Goal: Transaction & Acquisition: Purchase product/service

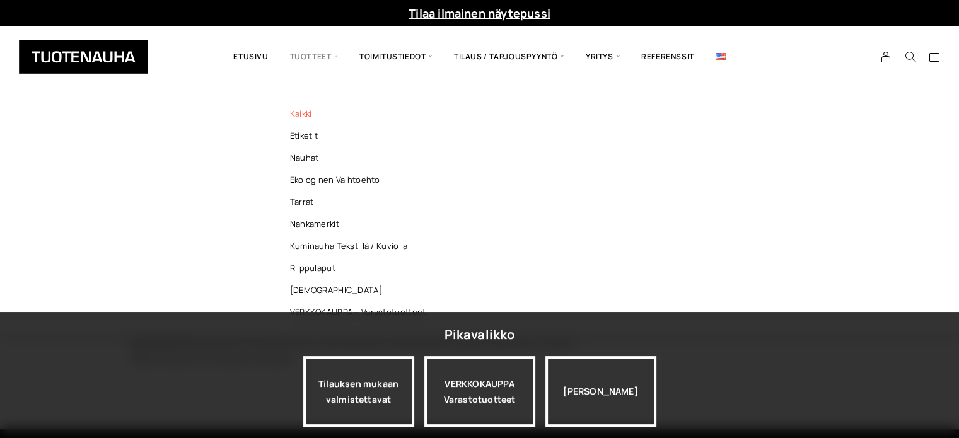
scroll to position [126, 0]
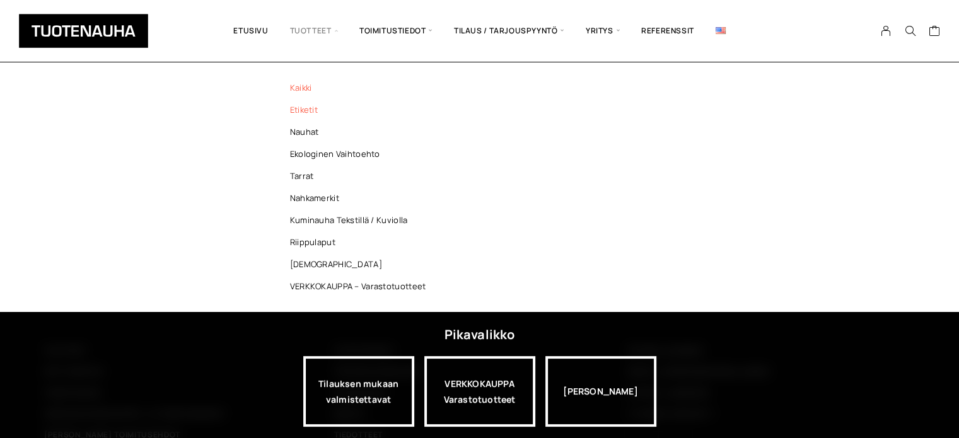
click at [307, 110] on link "Etiketit" at bounding box center [361, 110] width 183 height 22
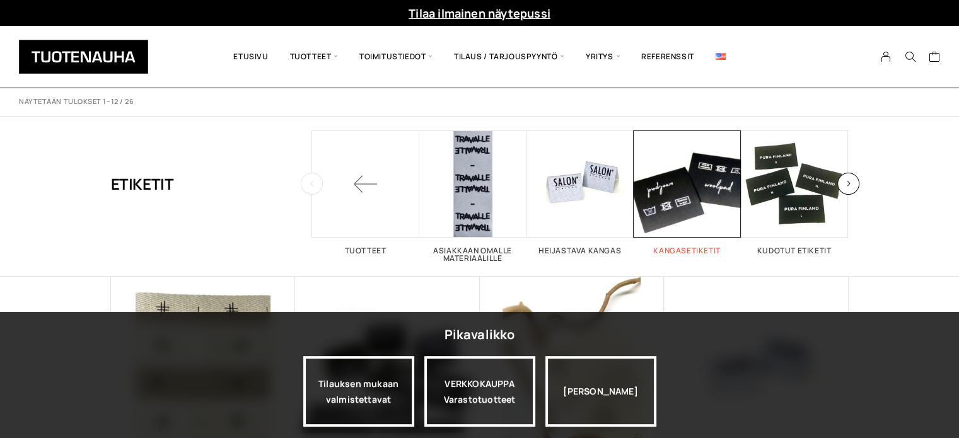
click at [686, 210] on span "Visit product category Kangasetiketit" at bounding box center [686, 183] width 107 height 107
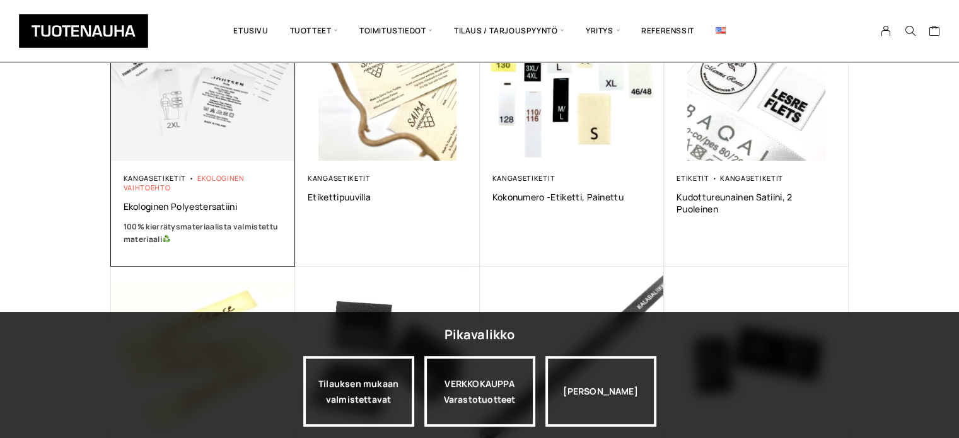
scroll to position [126, 0]
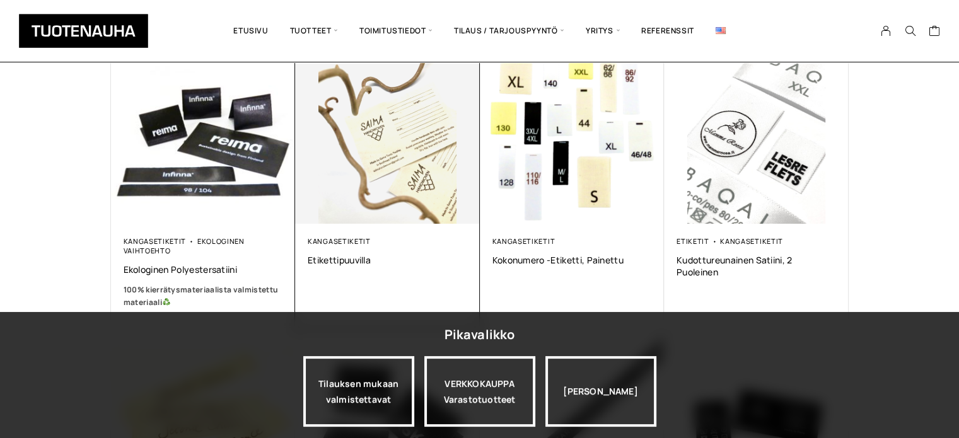
click at [393, 156] on img at bounding box center [387, 132] width 185 height 185
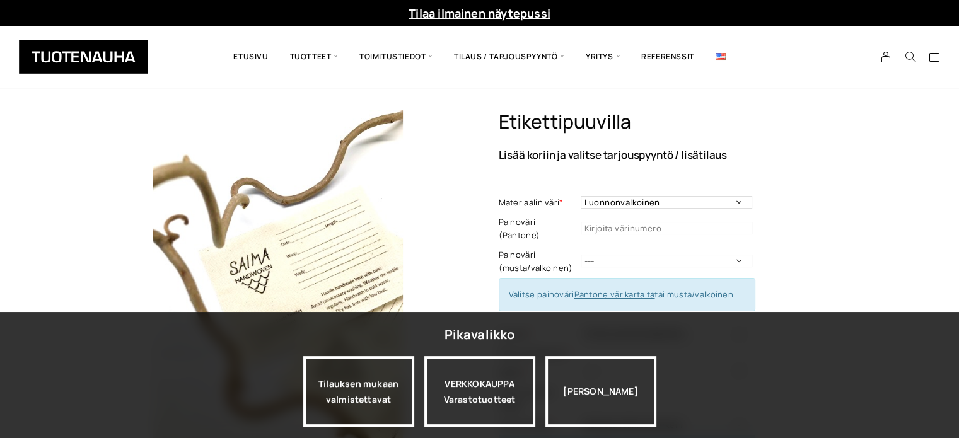
scroll to position [126, 0]
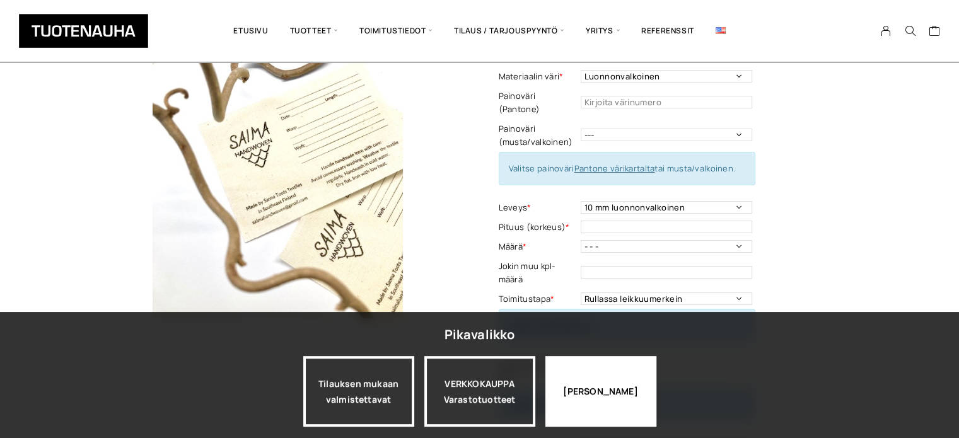
click at [608, 390] on div "[PERSON_NAME]" at bounding box center [600, 391] width 111 height 71
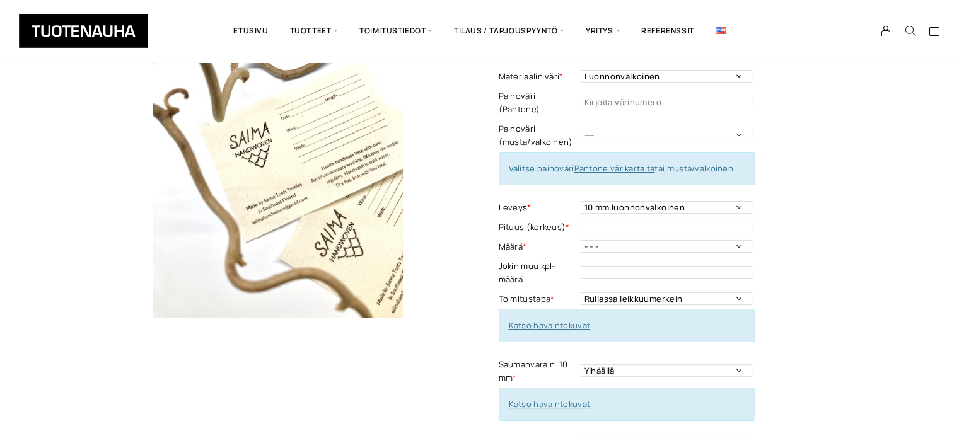
scroll to position [63, 0]
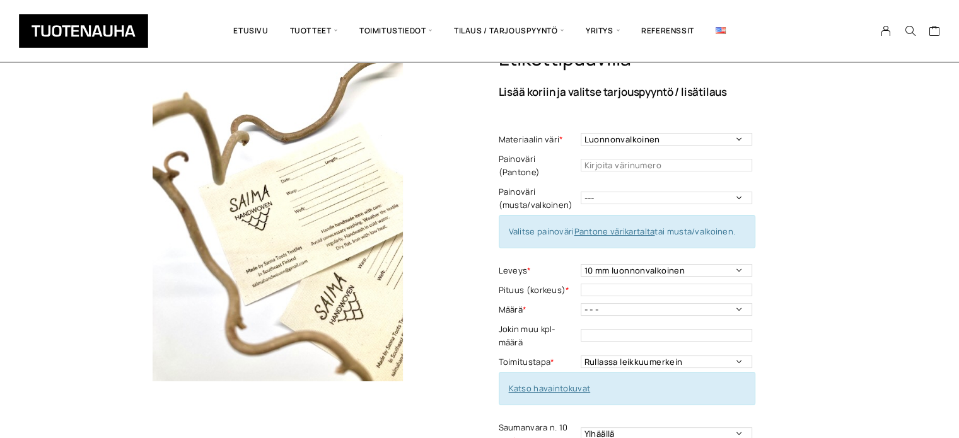
click at [311, 204] on img at bounding box center [278, 214] width 334 height 334
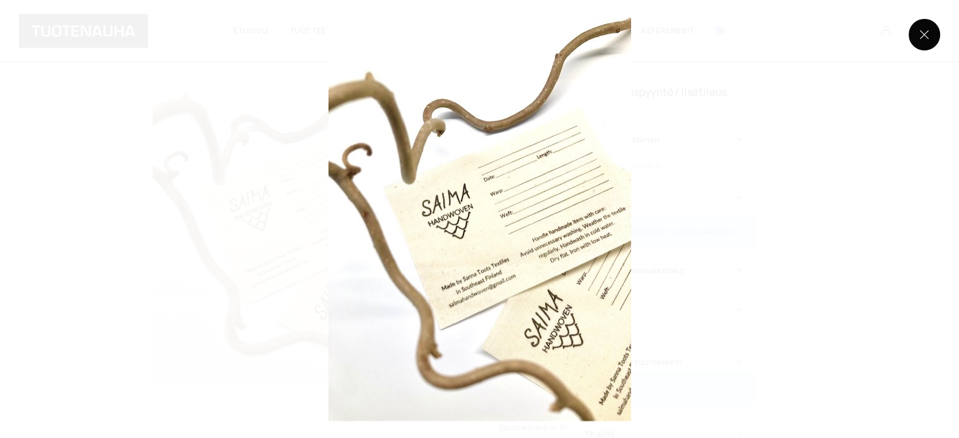
click at [925, 30] on button at bounding box center [924, 35] width 32 height 32
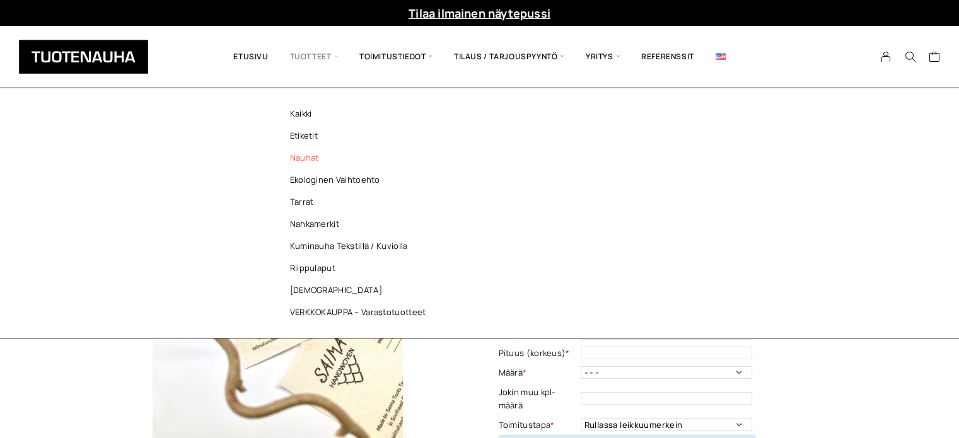
click at [303, 156] on link "Nauhat" at bounding box center [361, 158] width 183 height 22
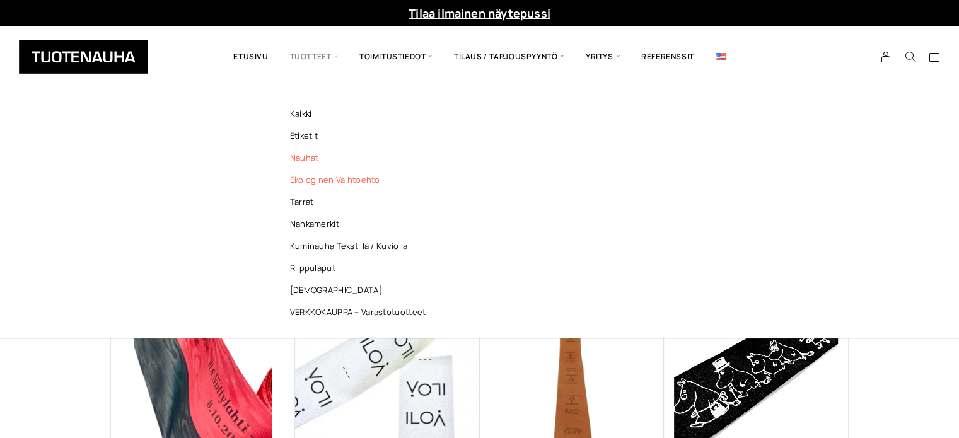
click at [316, 177] on link "Ekologinen vaihtoehto" at bounding box center [361, 180] width 183 height 22
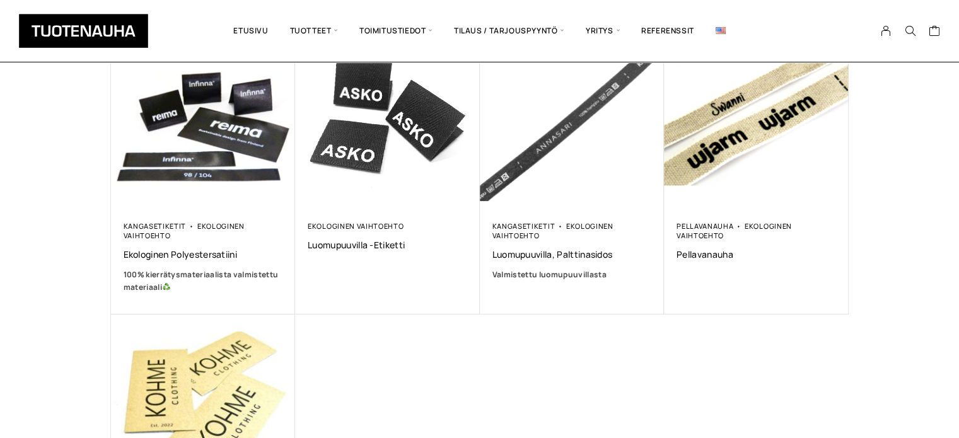
scroll to position [189, 0]
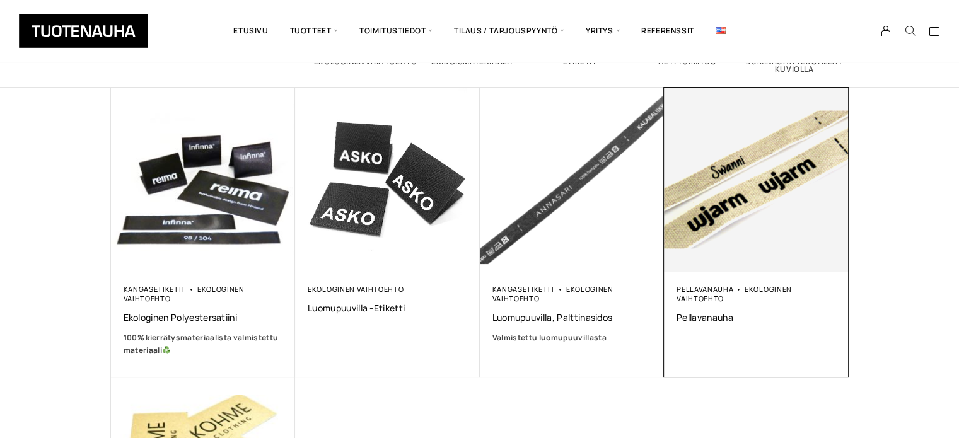
click at [731, 194] on img at bounding box center [756, 180] width 185 height 185
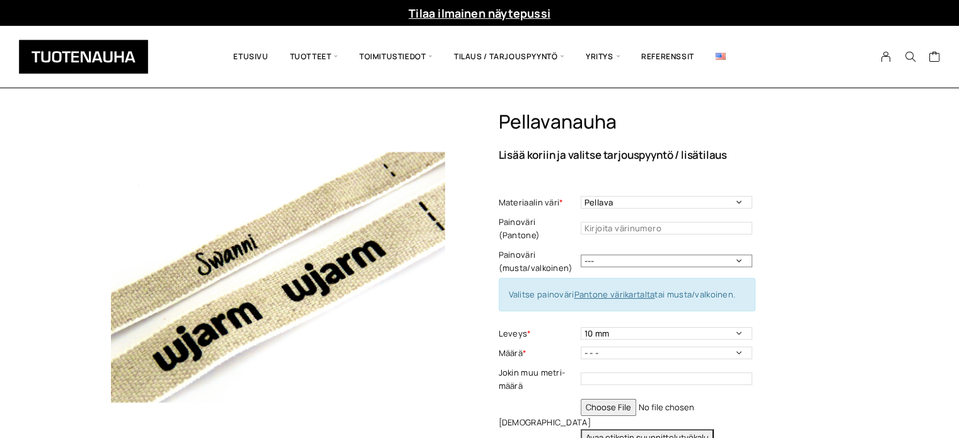
click at [741, 255] on select "--- Musta Valkoinen" at bounding box center [666, 261] width 171 height 13
click at [637, 327] on select "10 mm 16 mm 25 mm 40 mm" at bounding box center [666, 333] width 171 height 13
select select "16 mm"
click at [581, 327] on select "10 mm 16 mm 25 mm 40 mm" at bounding box center [666, 333] width 171 height 13
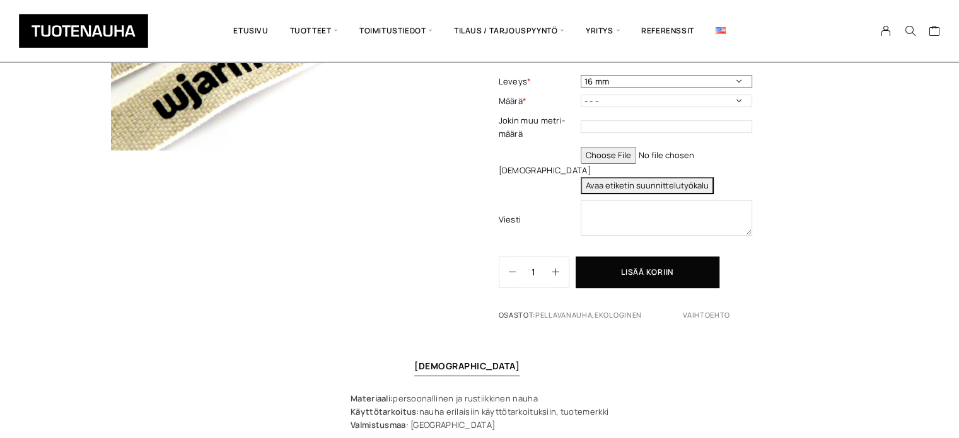
scroll to position [63, 0]
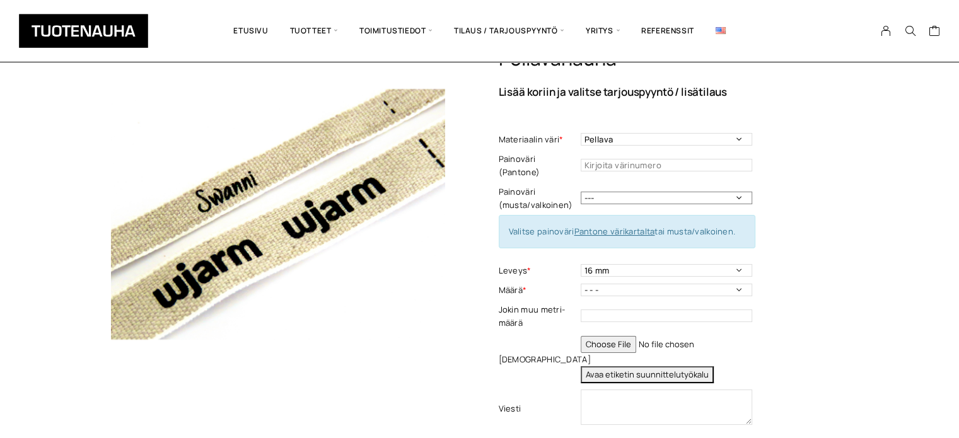
click at [738, 192] on select "--- Musta Valkoinen" at bounding box center [666, 198] width 171 height 13
select select "musta"
click at [581, 192] on select "--- Musta Valkoinen" at bounding box center [666, 198] width 171 height 13
click at [602, 226] on link "Pantone värikartalta" at bounding box center [614, 231] width 81 height 11
click at [632, 192] on select "--- Musta Valkoinen" at bounding box center [666, 198] width 171 height 13
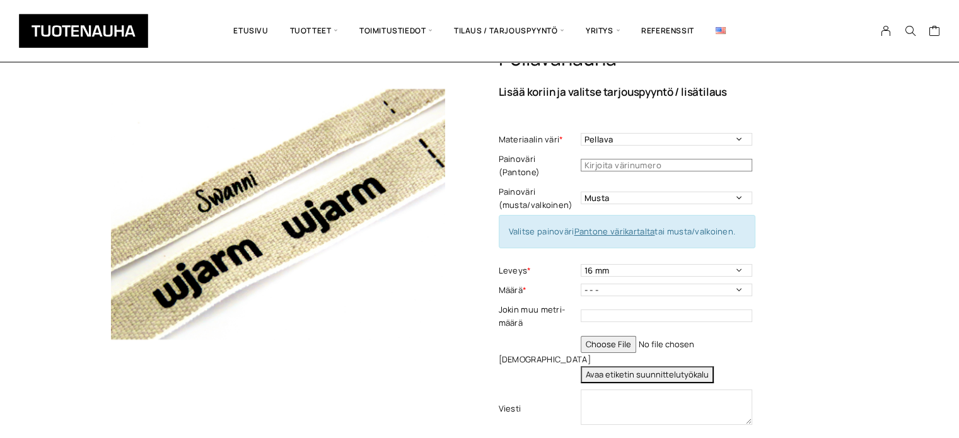
click at [613, 159] on input "text" at bounding box center [666, 165] width 171 height 13
type input "pantone 576"
click at [619, 192] on select "--- Musta Valkoinen" at bounding box center [666, 198] width 171 height 13
select select "---"
click at [581, 192] on select "--- Musta Valkoinen" at bounding box center [666, 198] width 171 height 13
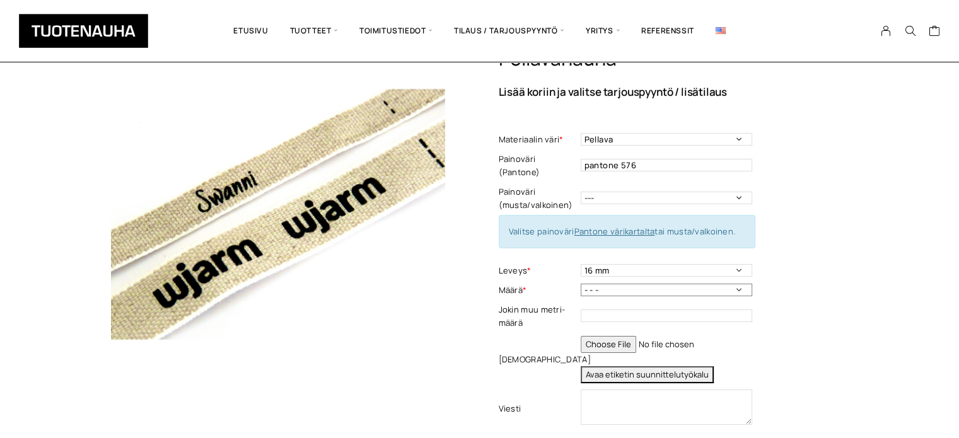
click at [734, 284] on select "- - - 100 m 150 m 200 m" at bounding box center [666, 290] width 171 height 13
select select "100 m"
click at [581, 284] on select "- - - 100 m 150 m 200 m" at bounding box center [666, 290] width 171 height 13
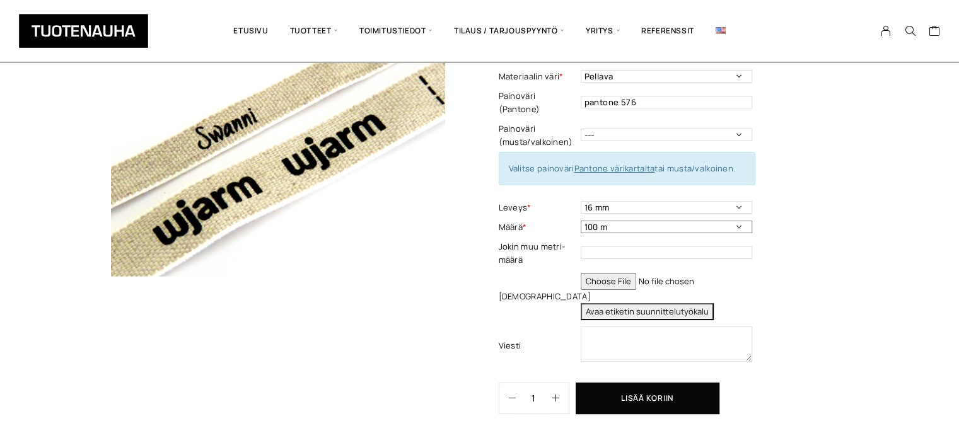
scroll to position [189, 0]
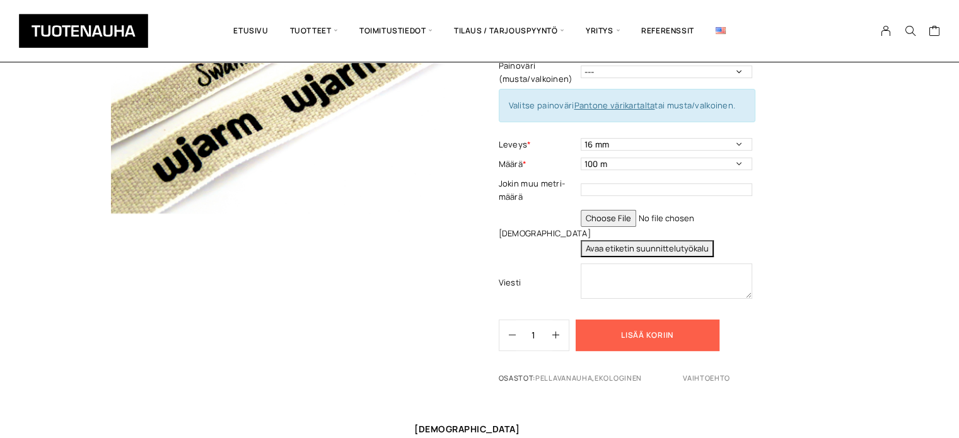
click at [669, 320] on button "Lisää koriin" at bounding box center [647, 336] width 144 height 32
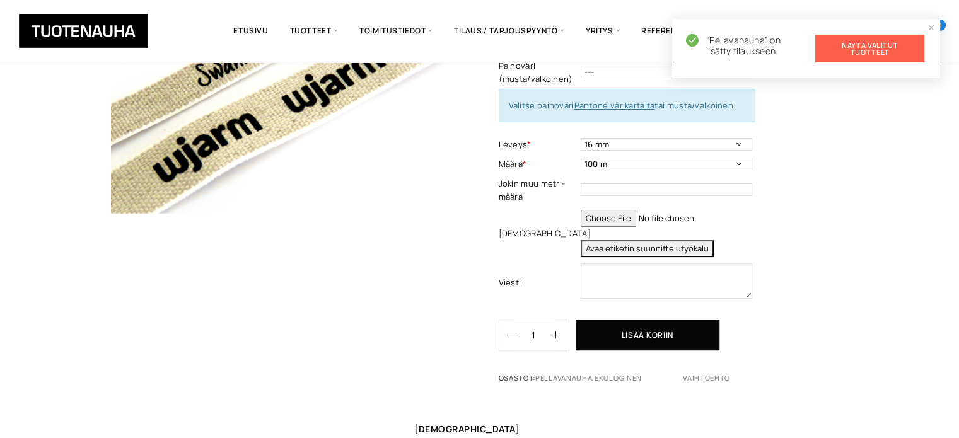
click at [871, 42] on link "Näytä valitut tuotteet" at bounding box center [869, 49] width 109 height 28
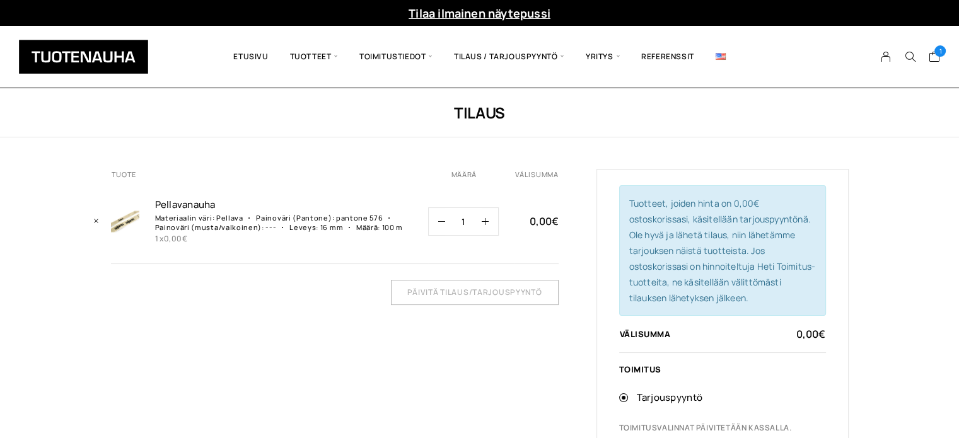
click at [128, 216] on img at bounding box center [125, 221] width 28 height 28
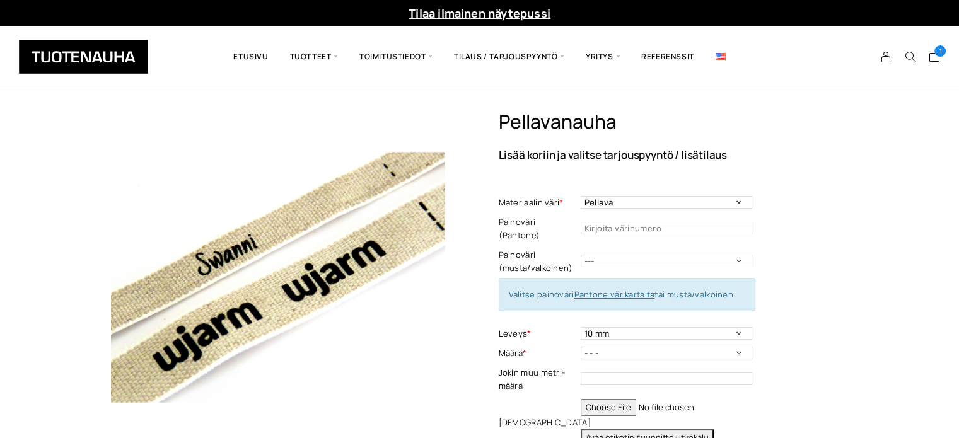
click at [400, 241] on img at bounding box center [278, 277] width 334 height 334
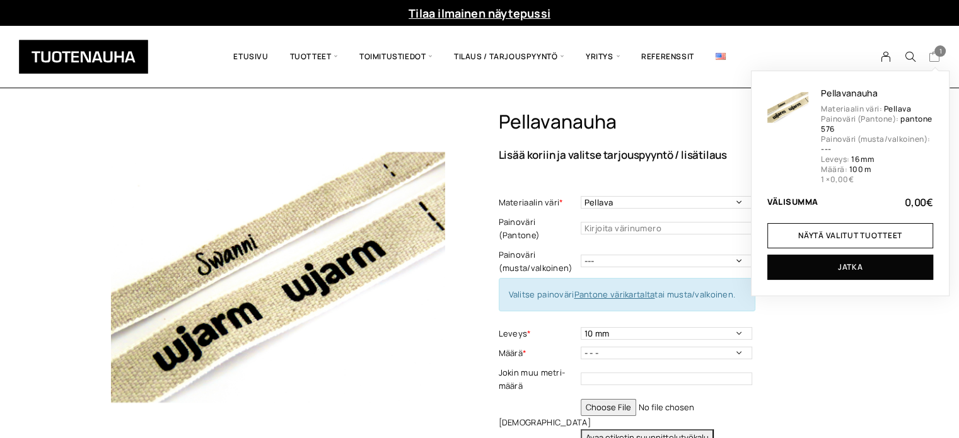
click at [937, 51] on span "1" at bounding box center [939, 50] width 11 height 11
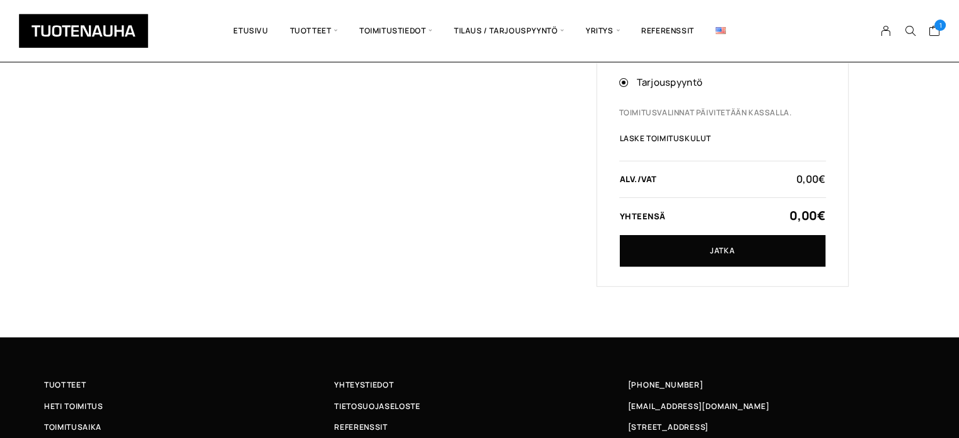
scroll to position [434, 0]
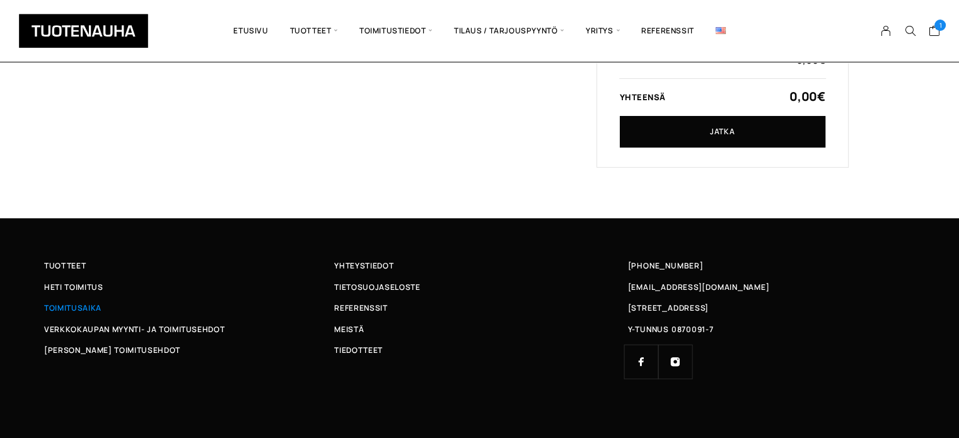
click at [83, 308] on span "Toimitusaika" at bounding box center [72, 307] width 57 height 13
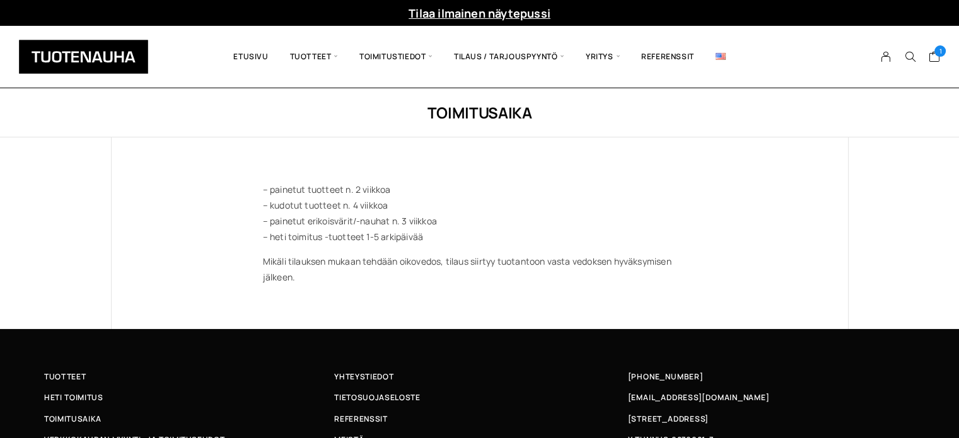
click at [95, 163] on div "Toimitusaika – painetut tuotteet n. 2 viikkoa – kudotut tuotteet n. 4 viikkoa –…" at bounding box center [479, 208] width 959 height 241
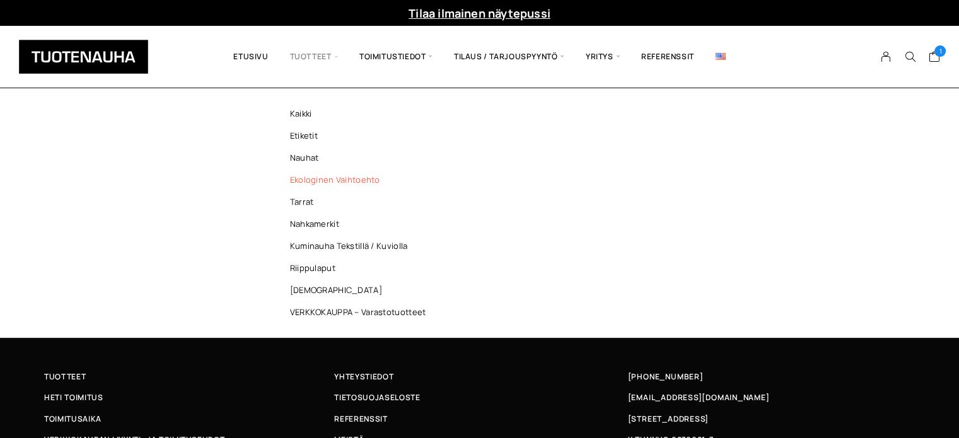
click at [308, 177] on link "Ekologinen vaihtoehto" at bounding box center [361, 180] width 183 height 22
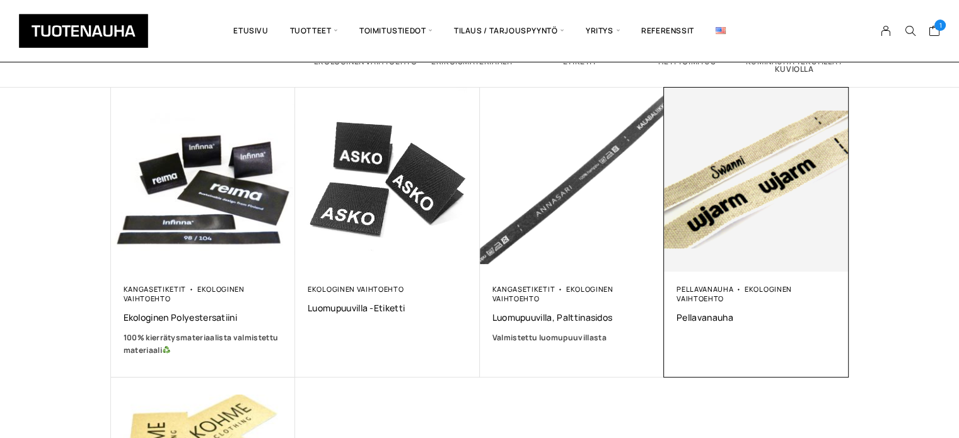
scroll to position [126, 0]
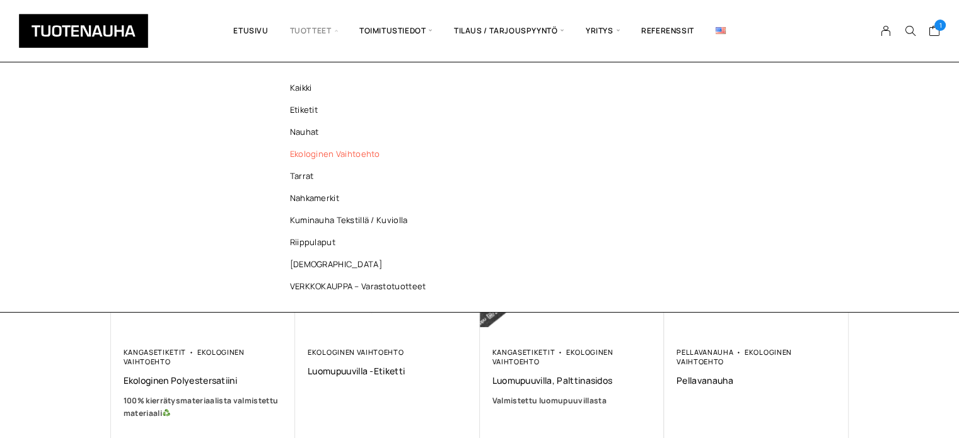
click at [330, 156] on link "Ekologinen vaihtoehto" at bounding box center [361, 154] width 183 height 22
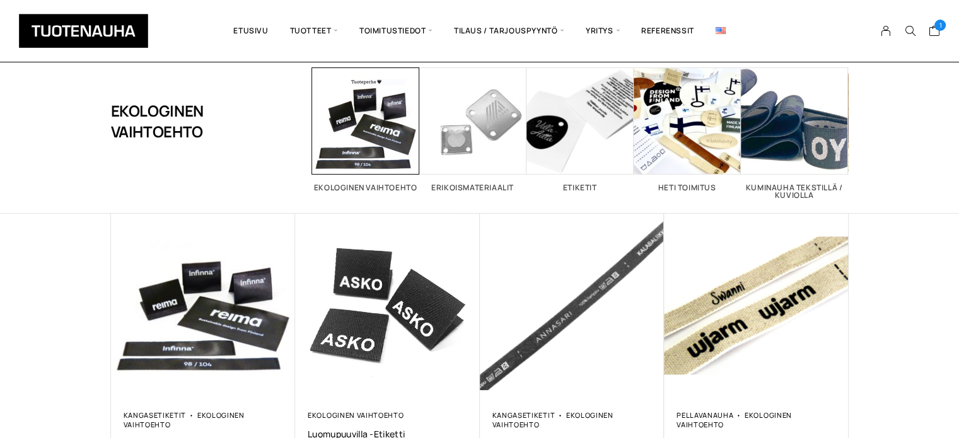
scroll to position [126, 0]
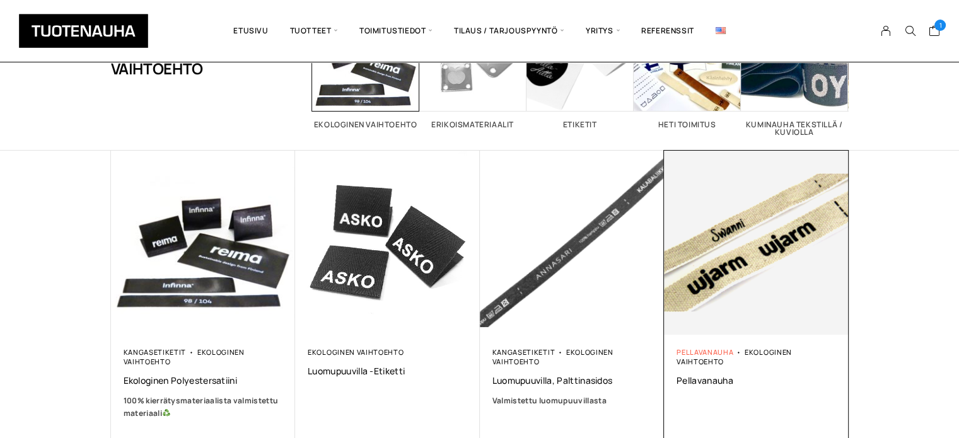
click at [713, 353] on link "Pellavanauha" at bounding box center [704, 351] width 57 height 9
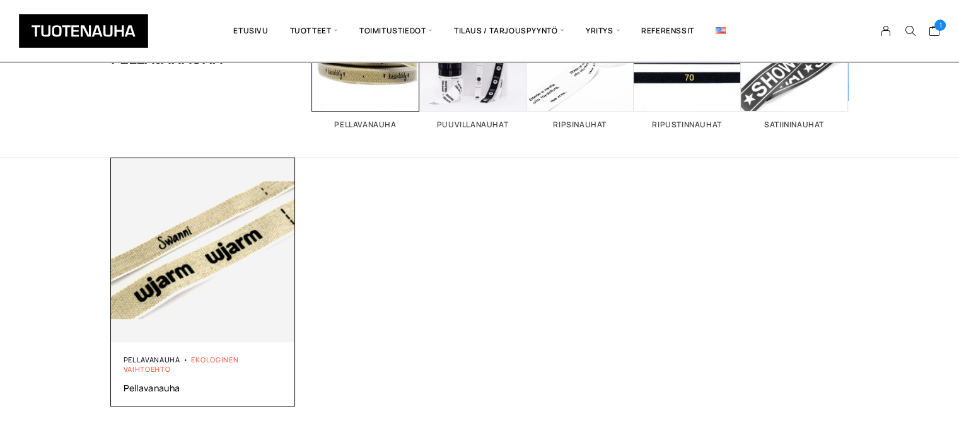
scroll to position [189, 0]
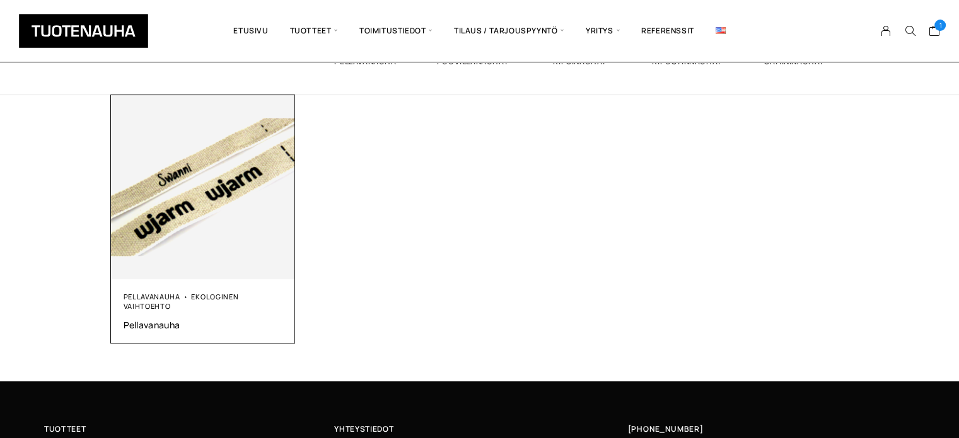
click at [198, 198] on img at bounding box center [203, 187] width 185 height 185
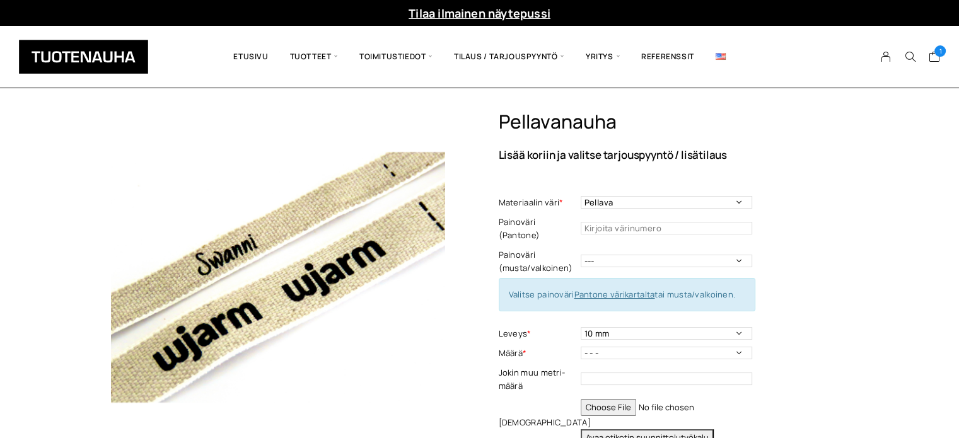
scroll to position [63, 0]
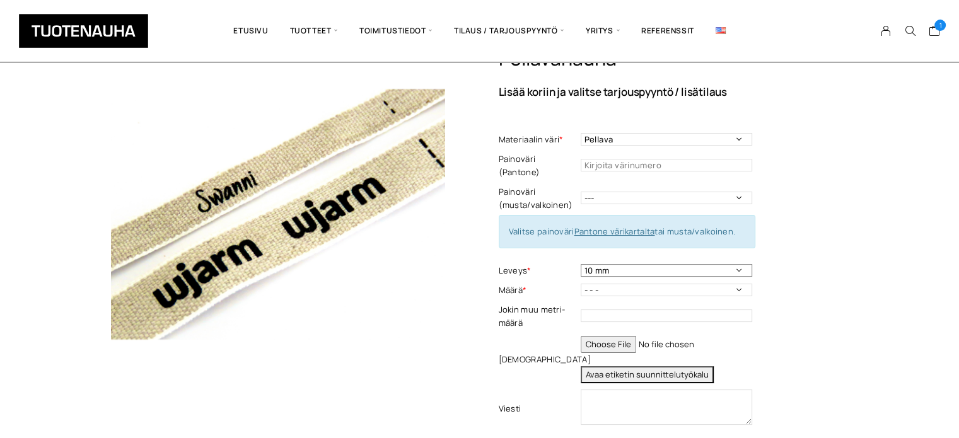
click at [737, 264] on select "10 mm 16 mm 25 mm 40 mm" at bounding box center [666, 270] width 171 height 13
select select "16 mm"
click at [581, 264] on select "10 mm 16 mm 25 mm 40 mm" at bounding box center [666, 270] width 171 height 13
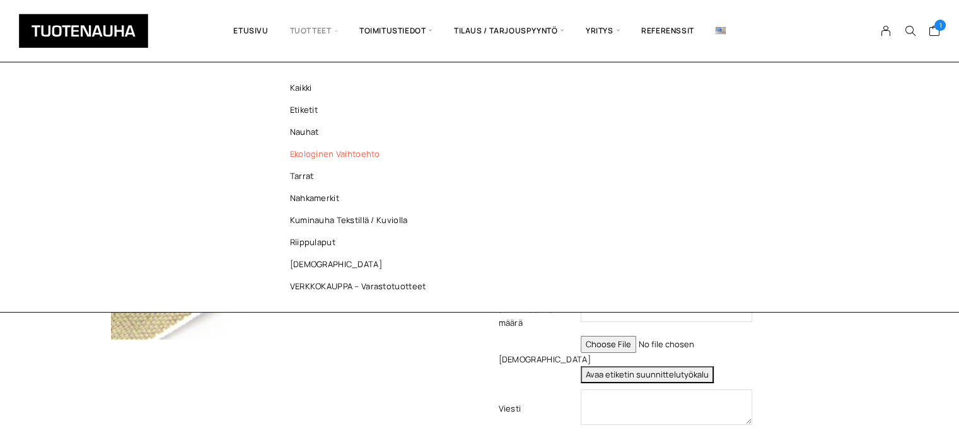
click at [348, 153] on link "Ekologinen vaihtoehto" at bounding box center [361, 154] width 183 height 22
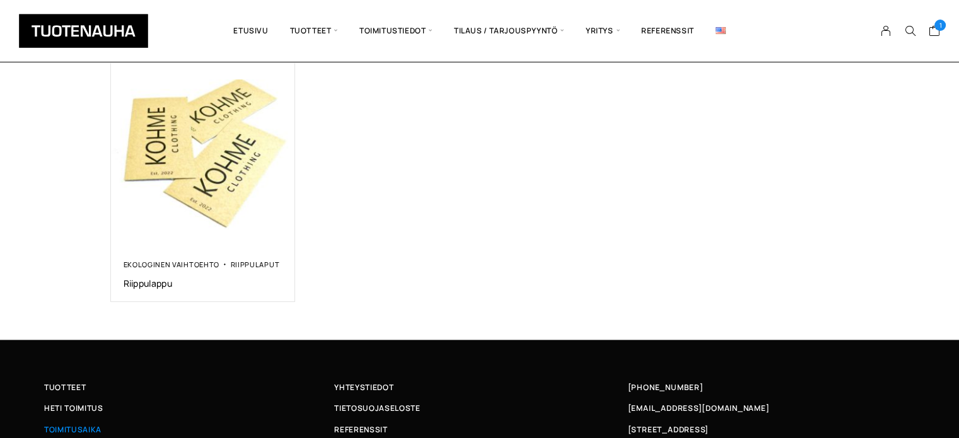
scroll to position [626, 0]
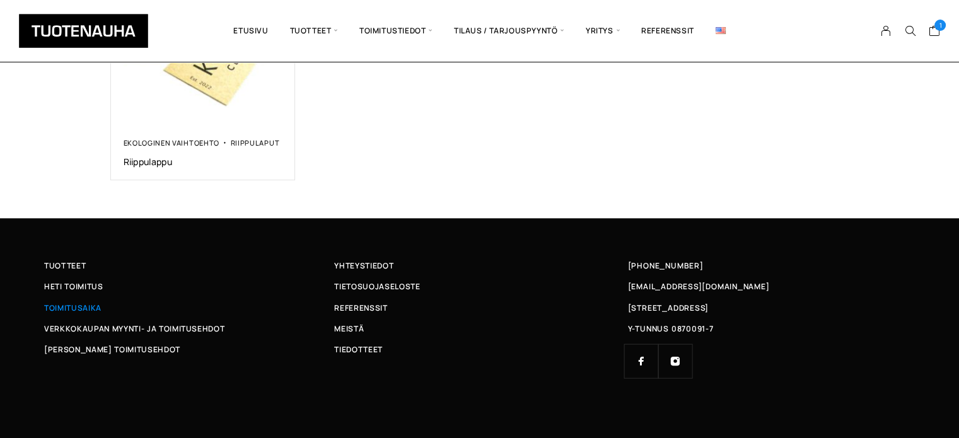
click at [68, 306] on span "Toimitusaika" at bounding box center [72, 307] width 57 height 13
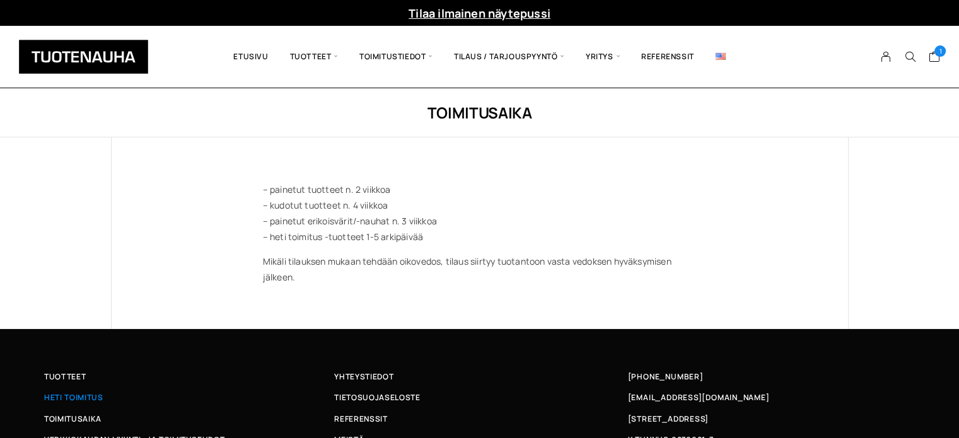
click at [68, 395] on span "Heti toimitus" at bounding box center [73, 397] width 59 height 13
click at [893, 245] on div "Toimitusaika – painetut tuotteet n. 2 viikkoa – kudotut tuotteet n. 4 viikkoa –…" at bounding box center [479, 208] width 959 height 241
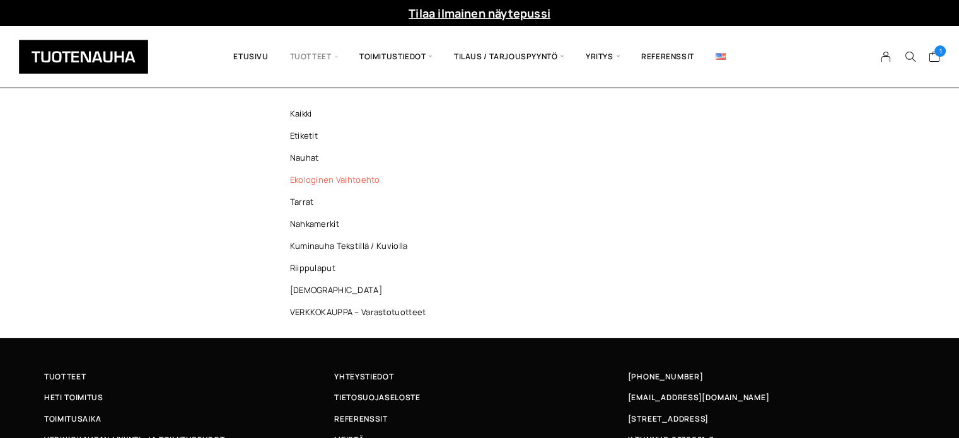
click at [312, 178] on link "Ekologinen vaihtoehto" at bounding box center [361, 180] width 183 height 22
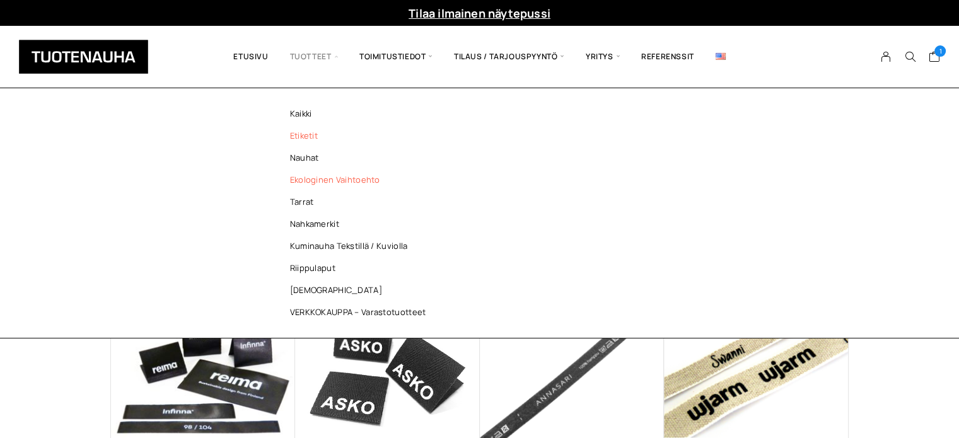
click at [298, 135] on link "Etiketit" at bounding box center [361, 136] width 183 height 22
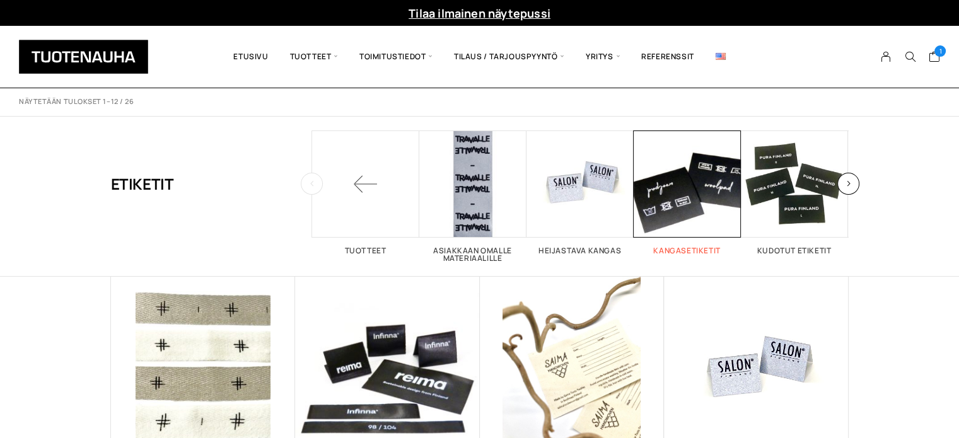
click at [691, 252] on h2 "Kangasetiketit 17" at bounding box center [686, 251] width 107 height 8
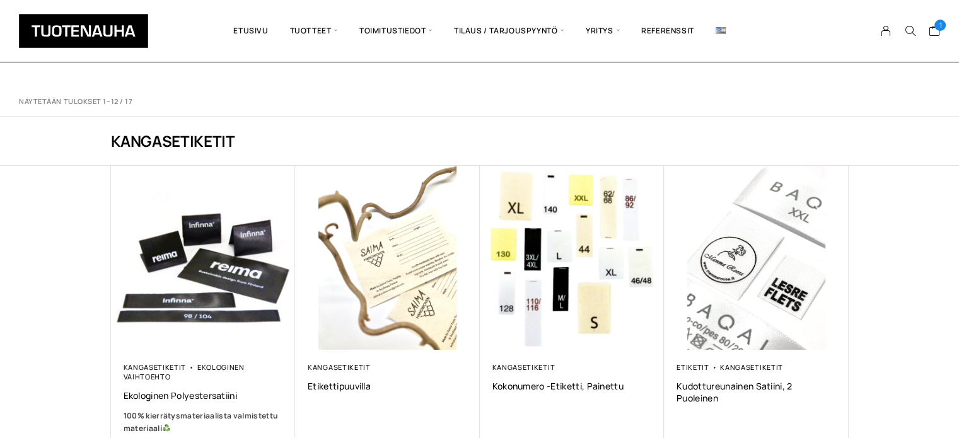
scroll to position [63, 0]
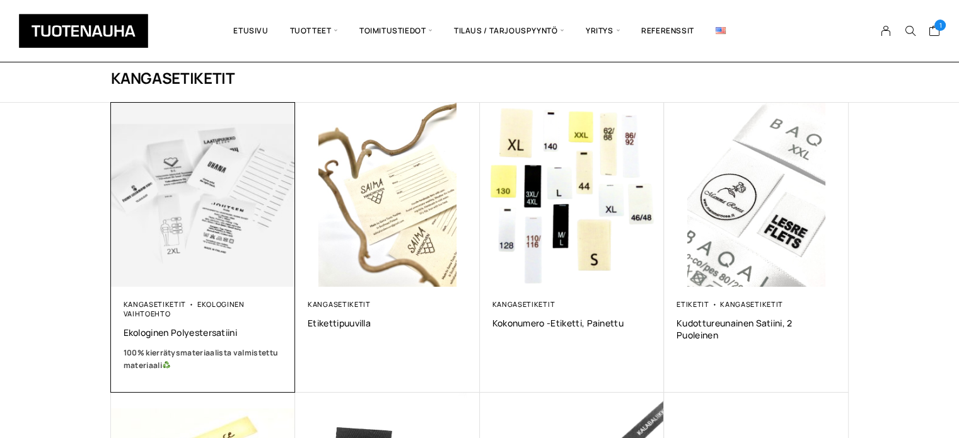
click at [205, 229] on img at bounding box center [203, 195] width 194 height 194
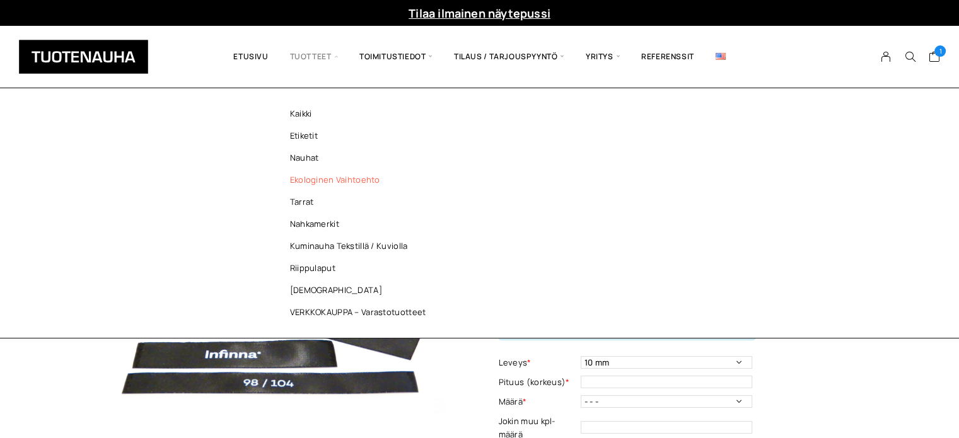
click at [309, 182] on link "Ekologinen vaihtoehto" at bounding box center [361, 180] width 183 height 22
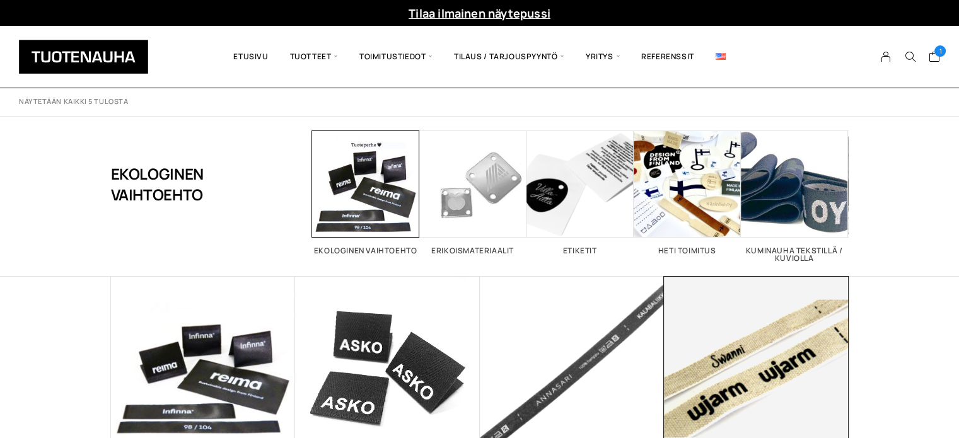
click at [730, 370] on img at bounding box center [756, 369] width 185 height 185
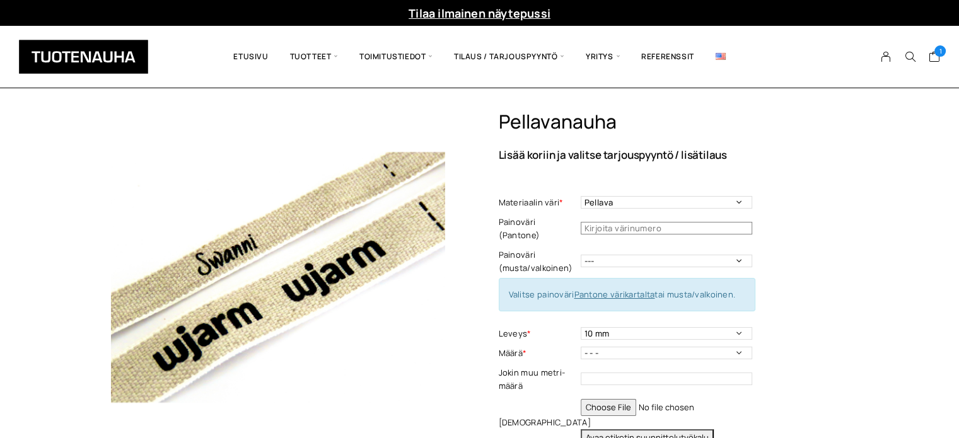
click at [610, 222] on input "text" at bounding box center [666, 228] width 171 height 13
click at [616, 289] on link "Pantone värikartalta" at bounding box center [614, 294] width 81 height 11
